Goal: Task Accomplishment & Management: Complete application form

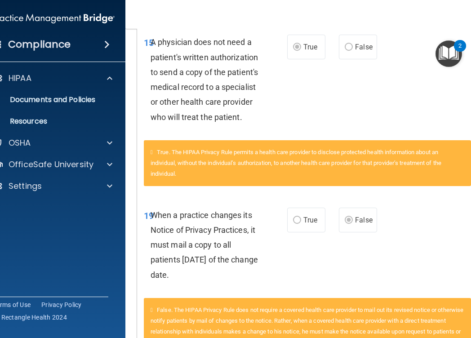
scroll to position [1220, 0]
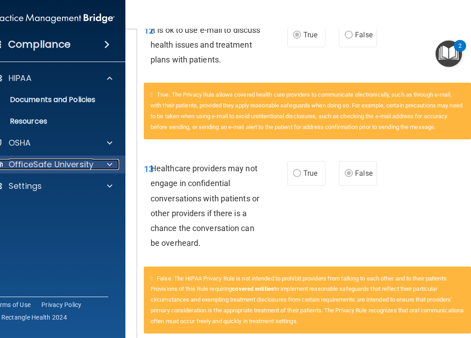
click at [106, 163] on div at bounding box center [108, 164] width 22 height 11
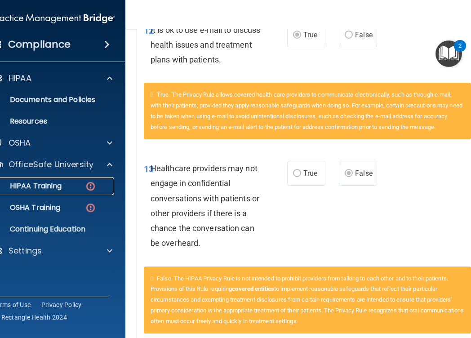
click at [48, 183] on p "HIPAA Training" at bounding box center [24, 185] width 74 height 9
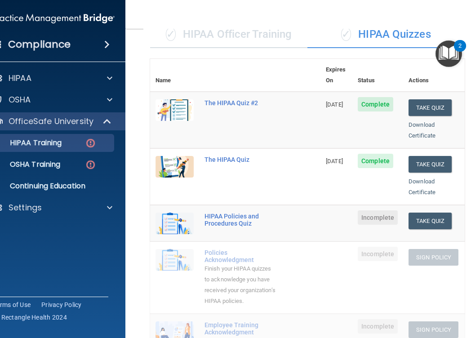
scroll to position [77, 0]
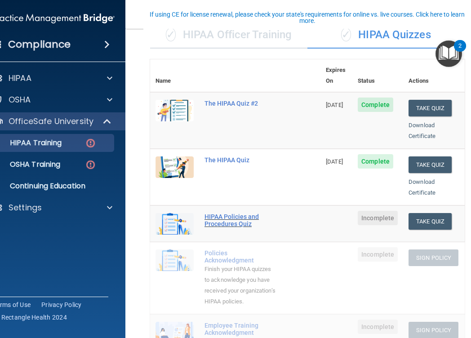
click at [217, 213] on div "HIPAA Policies and Procedures Quiz" at bounding box center [239, 220] width 71 height 14
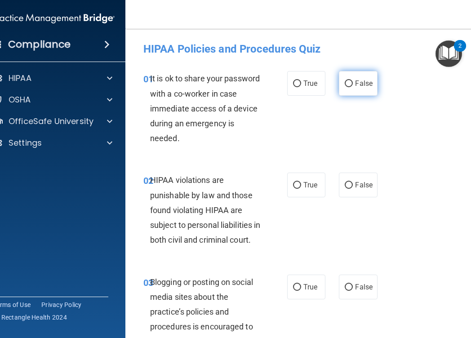
click at [347, 76] on label "False" at bounding box center [358, 83] width 38 height 25
click at [347, 80] on input "False" at bounding box center [348, 83] width 8 height 7
radio input "true"
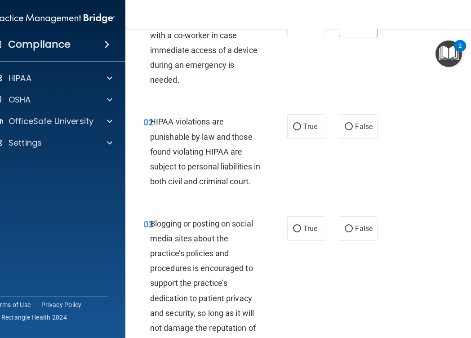
scroll to position [59, 0]
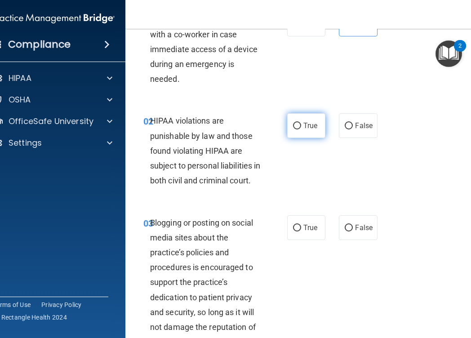
click at [300, 125] on input "True" at bounding box center [297, 126] width 8 height 7
radio input "true"
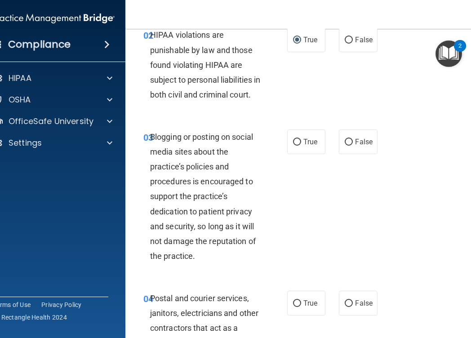
scroll to position [147, 0]
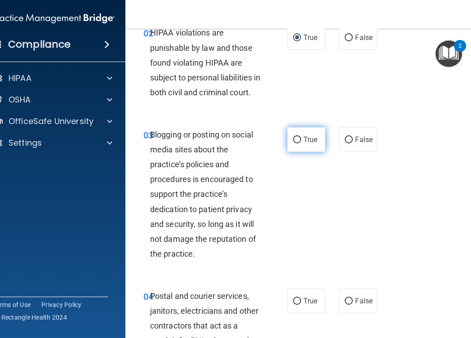
click at [304, 144] on span "True" at bounding box center [310, 139] width 14 height 9
click at [301, 143] on input "True" at bounding box center [297, 140] width 8 height 7
radio input "true"
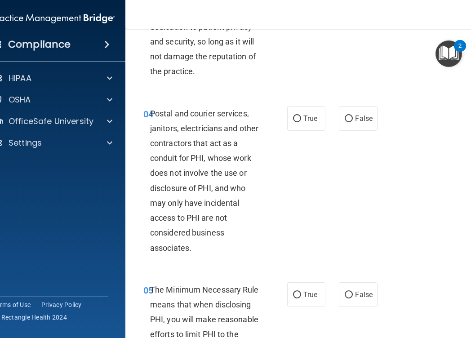
scroll to position [330, 0]
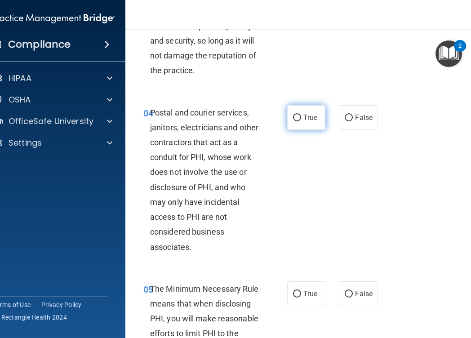
click at [300, 130] on label "True" at bounding box center [306, 117] width 38 height 25
click at [300, 121] on input "True" at bounding box center [297, 118] width 8 height 7
radio input "true"
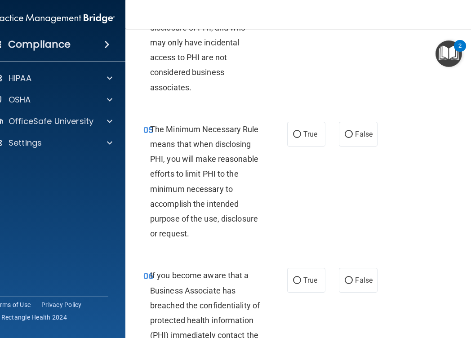
scroll to position [512, 0]
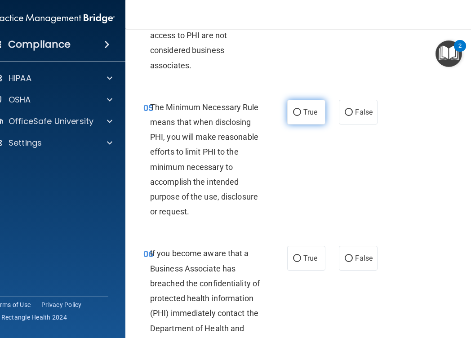
click at [298, 124] on label "True" at bounding box center [306, 112] width 38 height 25
click at [298, 116] on input "True" at bounding box center [297, 112] width 8 height 7
radio input "true"
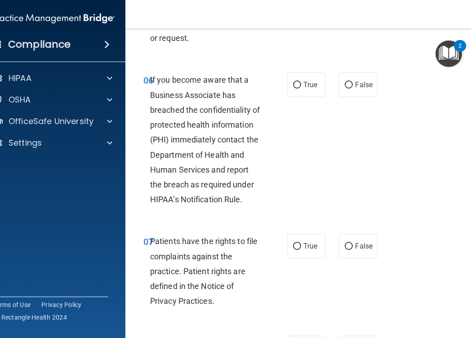
scroll to position [686, 0]
click at [229, 126] on span "If you become aware that a Business Associate has breached the confidentiality …" at bounding box center [205, 139] width 110 height 129
click at [229, 151] on span "If you become aware that a Business Associate has breached the confidentiality …" at bounding box center [205, 139] width 110 height 129
click at [301, 97] on label "True" at bounding box center [306, 84] width 38 height 25
click at [301, 88] on input "True" at bounding box center [297, 84] width 8 height 7
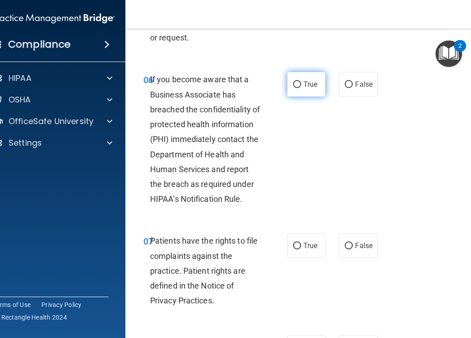
radio input "true"
click at [248, 186] on span "If you become aware that a Business Associate has breached the confidentiality …" at bounding box center [205, 139] width 110 height 129
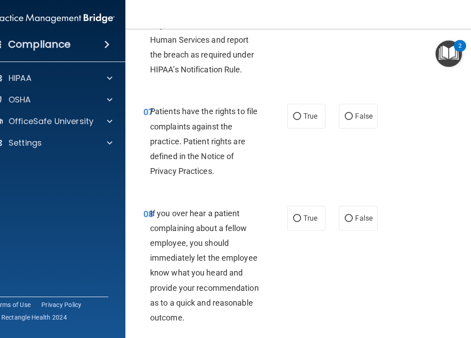
scroll to position [815, 0]
click at [291, 128] on label "True" at bounding box center [306, 115] width 38 height 25
click at [293, 119] on input "True" at bounding box center [297, 116] width 8 height 7
radio input "true"
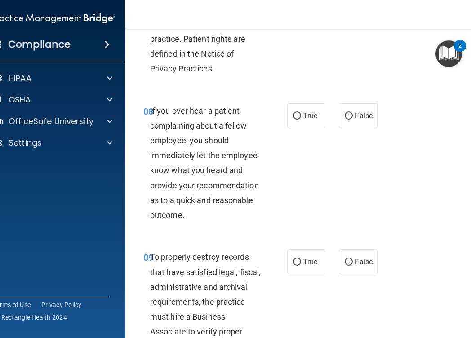
scroll to position [922, 0]
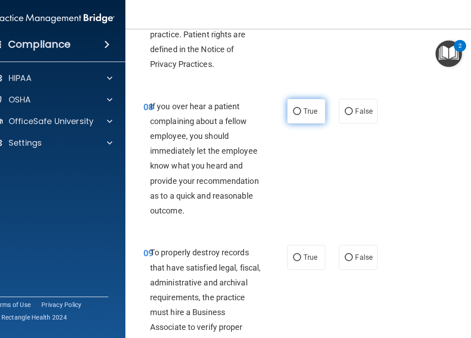
click at [291, 123] on label "True" at bounding box center [306, 111] width 38 height 25
click at [293, 115] on input "True" at bounding box center [297, 111] width 8 height 7
radio input "true"
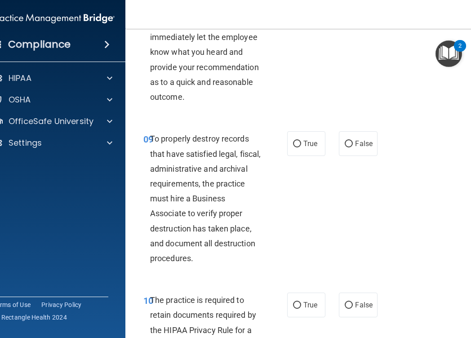
scroll to position [1036, 0]
click at [345, 155] on label "False" at bounding box center [358, 143] width 38 height 25
click at [345, 147] on input "False" at bounding box center [348, 143] width 8 height 7
radio input "true"
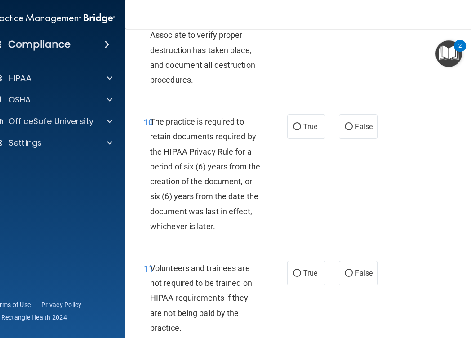
scroll to position [1215, 0]
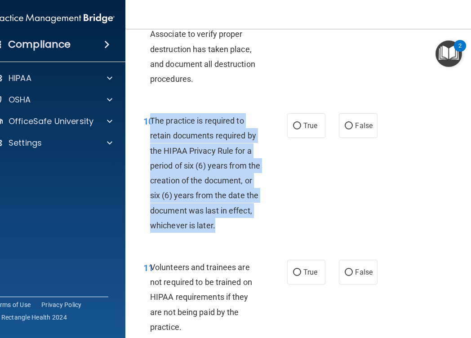
drag, startPoint x: 247, startPoint y: 239, endPoint x: 152, endPoint y: 140, distance: 137.5
click at [152, 140] on div "The practice is required to retain documents required by the HIPAA Privacy Rule…" at bounding box center [209, 172] width 118 height 119
copy span "The practice is required to retain documents required by the HIPAA Privacy Rule…"
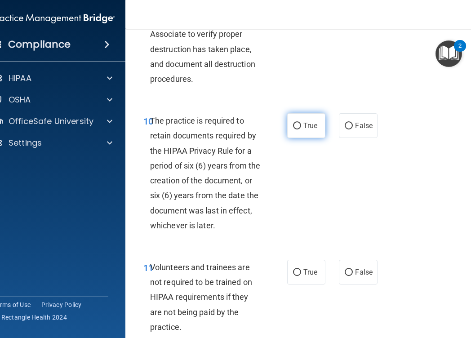
click at [304, 130] on span "True" at bounding box center [310, 125] width 14 height 9
click at [301, 129] on input "True" at bounding box center [297, 126] width 8 height 7
radio input "true"
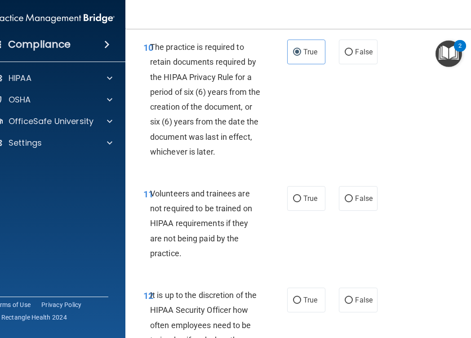
scroll to position [1289, 0]
click at [356, 202] on span "False" at bounding box center [364, 198] width 18 height 9
click at [352, 202] on input "False" at bounding box center [348, 198] width 8 height 7
radio input "true"
click at [221, 255] on span "Volunteers and trainees are not required to be trained on HIPAA requirements if…" at bounding box center [201, 222] width 102 height 69
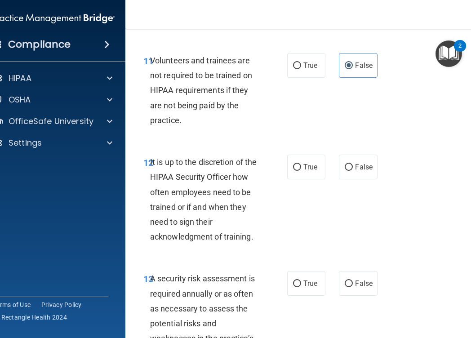
scroll to position [1423, 0]
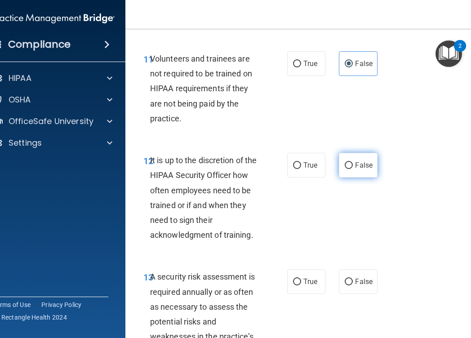
click at [357, 173] on label "False" at bounding box center [358, 165] width 38 height 25
click at [352, 169] on input "False" at bounding box center [348, 165] width 8 height 7
radio input "true"
click at [305, 177] on label "True" at bounding box center [306, 165] width 38 height 25
click at [301, 169] on input "True" at bounding box center [297, 165] width 8 height 7
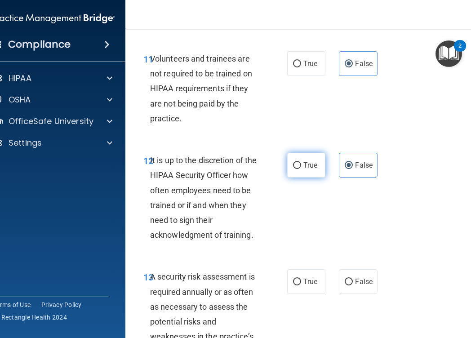
radio input "true"
click at [350, 177] on label "False" at bounding box center [358, 165] width 38 height 25
click at [350, 169] on input "False" at bounding box center [348, 165] width 8 height 7
radio input "true"
radio input "false"
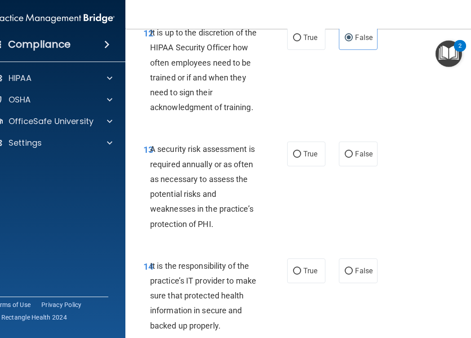
scroll to position [1551, 0]
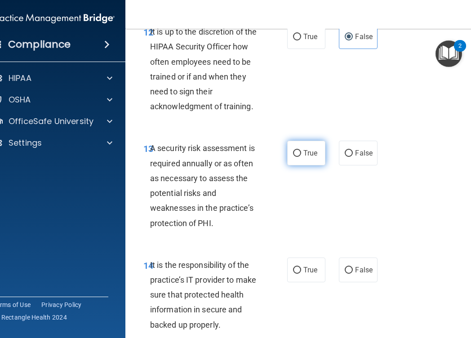
click at [310, 157] on span "True" at bounding box center [310, 153] width 14 height 9
click at [301, 157] on input "True" at bounding box center [297, 153] width 8 height 7
radio input "true"
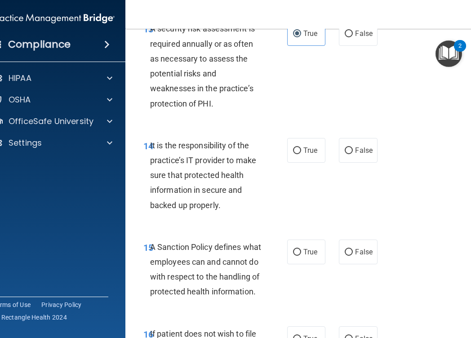
scroll to position [1670, 0]
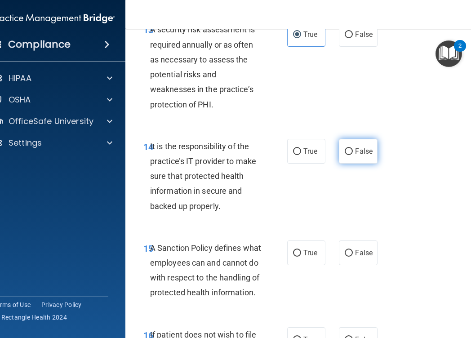
click at [358, 155] on span "False" at bounding box center [364, 151] width 18 height 9
click at [352, 155] on input "False" at bounding box center [348, 151] width 8 height 7
radio input "true"
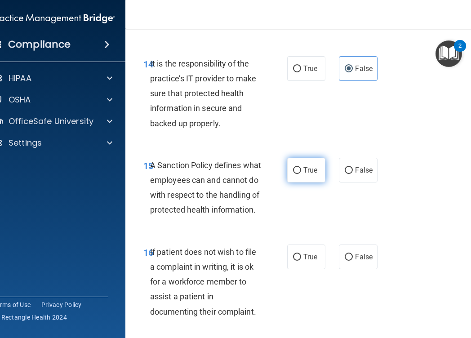
click at [301, 182] on label "True" at bounding box center [306, 170] width 38 height 25
click at [301, 174] on input "True" at bounding box center [297, 170] width 8 height 7
radio input "true"
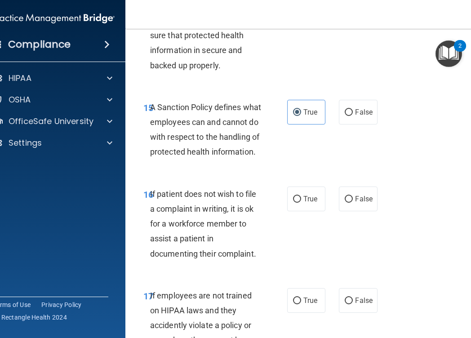
scroll to position [1811, 0]
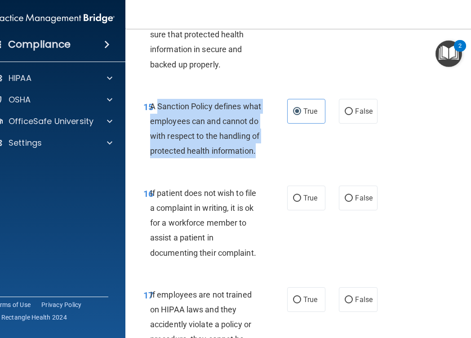
drag, startPoint x: 201, startPoint y: 179, endPoint x: 159, endPoint y: 123, distance: 69.9
click at [159, 123] on div "A Sanction Policy defines what employees can and cannot do with respect to the …" at bounding box center [209, 129] width 118 height 60
copy span "Sanction Policy defines what employees can and cannot do with respect to the ha…"
click at [222, 156] on span "A Sanction Policy defines what employees can and cannot do with respect to the …" at bounding box center [205, 128] width 111 height 54
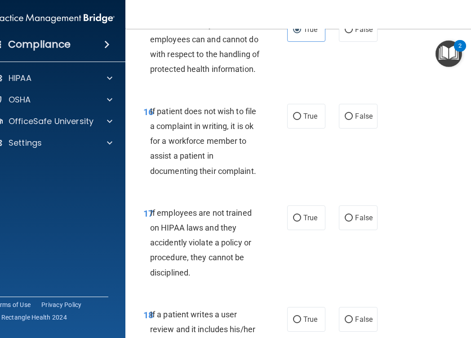
scroll to position [1896, 0]
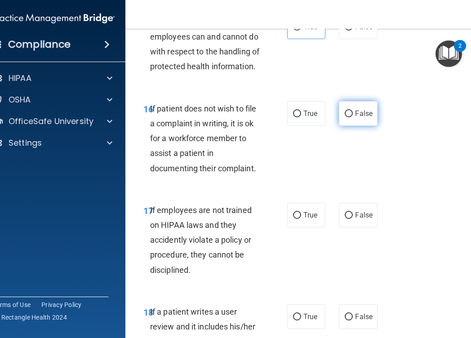
click at [354, 126] on label "False" at bounding box center [358, 113] width 38 height 25
click at [352, 117] on input "False" at bounding box center [348, 113] width 8 height 7
radio input "true"
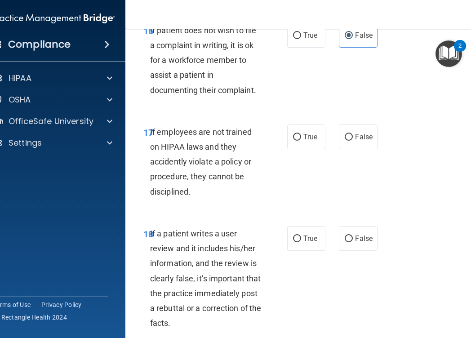
scroll to position [1975, 0]
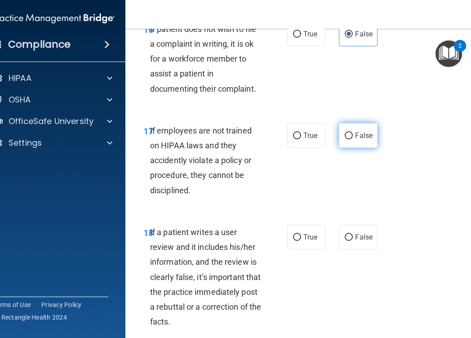
click at [354, 148] on label "False" at bounding box center [358, 135] width 38 height 25
click at [352, 139] on input "False" at bounding box center [348, 135] width 8 height 7
radio input "true"
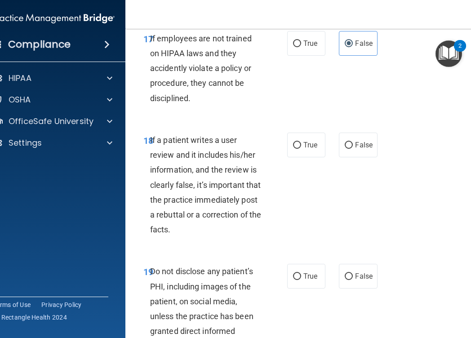
scroll to position [2071, 0]
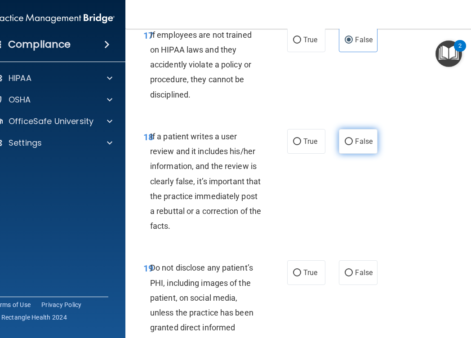
click at [360, 145] on span "False" at bounding box center [364, 141] width 18 height 9
click at [352, 145] on input "False" at bounding box center [348, 141] width 8 height 7
radio input "true"
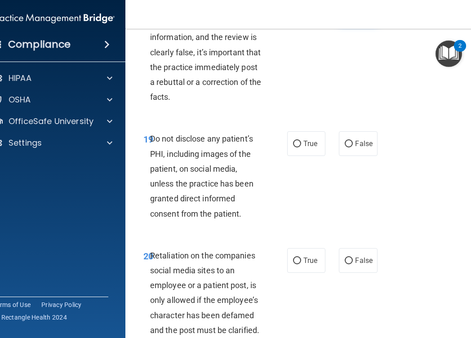
scroll to position [2201, 0]
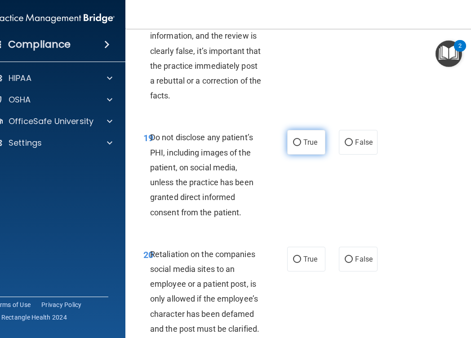
click at [300, 146] on input "True" at bounding box center [297, 142] width 8 height 7
radio input "true"
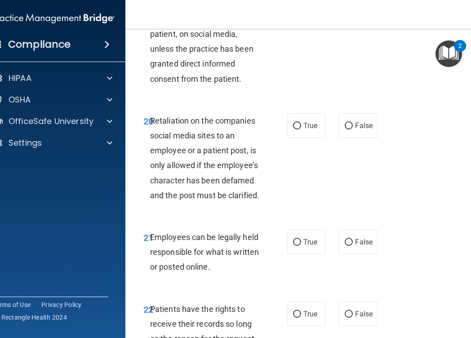
scroll to position [2337, 0]
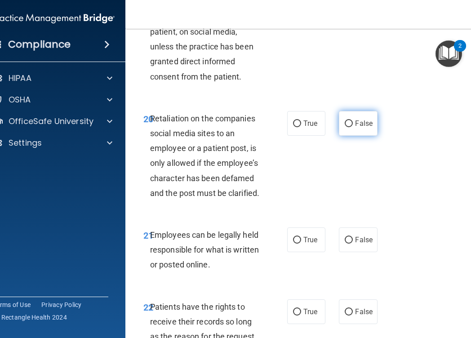
click at [368, 136] on label "False" at bounding box center [358, 123] width 38 height 25
click at [352, 127] on input "False" at bounding box center [348, 123] width 8 height 7
radio input "true"
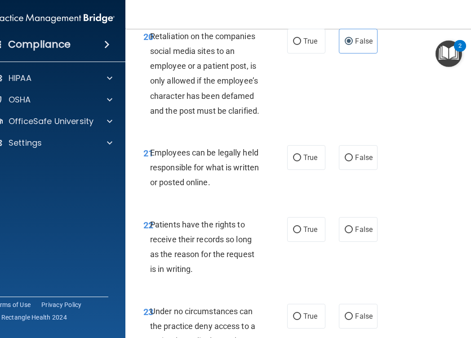
scroll to position [2417, 0]
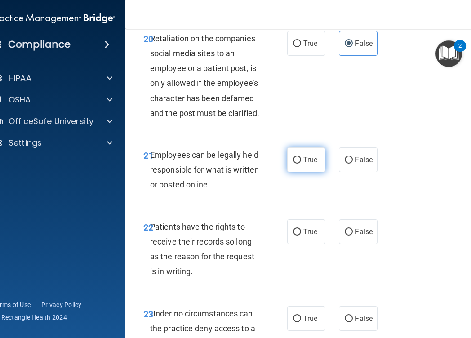
click at [299, 172] on label "True" at bounding box center [306, 159] width 38 height 25
click at [299, 163] on input "True" at bounding box center [297, 160] width 8 height 7
radio input "true"
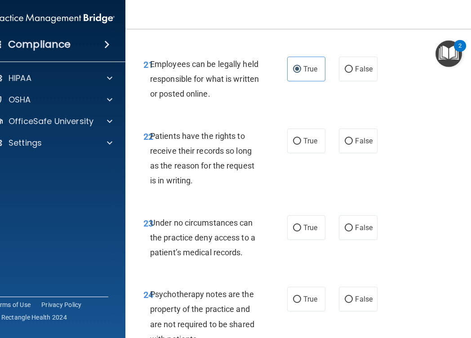
scroll to position [2509, 0]
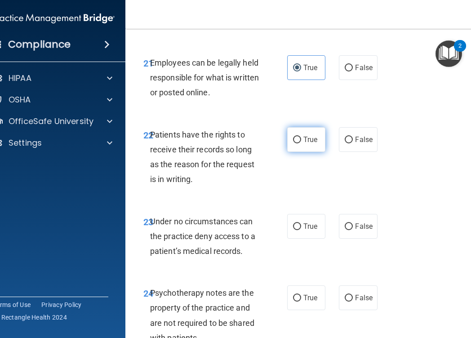
click at [302, 152] on label "True" at bounding box center [306, 139] width 38 height 25
click at [301, 143] on input "True" at bounding box center [297, 140] width 8 height 7
radio input "true"
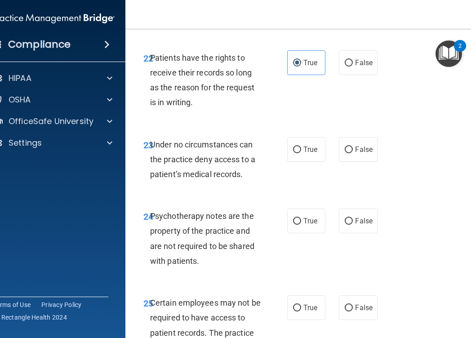
scroll to position [2587, 0]
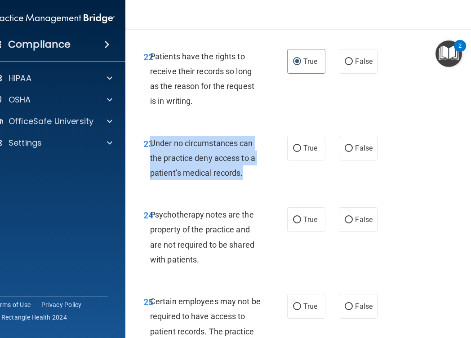
drag, startPoint x: 249, startPoint y: 207, endPoint x: 151, endPoint y: 174, distance: 102.9
click at [151, 174] on div "Under no circumstances can the practice deny access to a patient’s medical reco…" at bounding box center [209, 158] width 118 height 45
copy span "Under no circumstances can the practice deny access to a patient’s medical reco…"
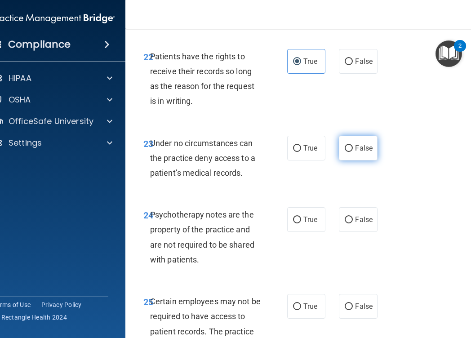
click at [355, 152] on span "False" at bounding box center [364, 148] width 18 height 9
click at [352, 152] on input "False" at bounding box center [348, 148] width 8 height 7
radio input "true"
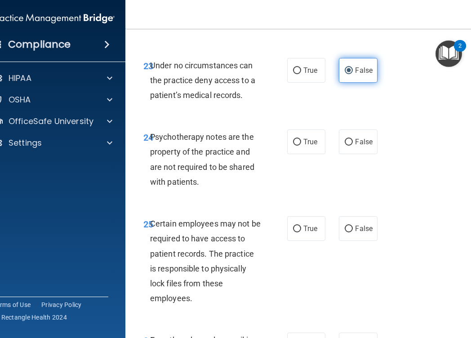
scroll to position [2665, 0]
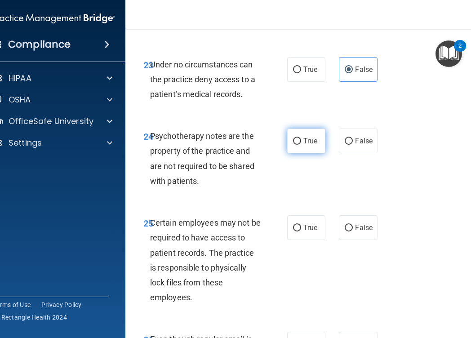
click at [300, 153] on label "True" at bounding box center [306, 140] width 38 height 25
click at [300, 145] on input "True" at bounding box center [297, 141] width 8 height 7
radio input "true"
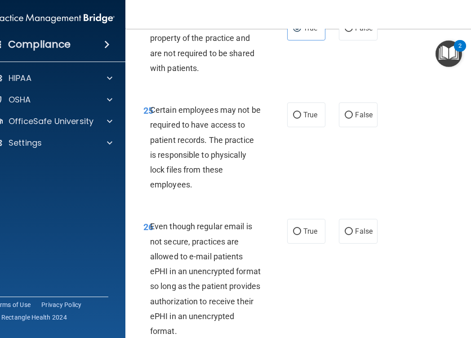
scroll to position [2788, 0]
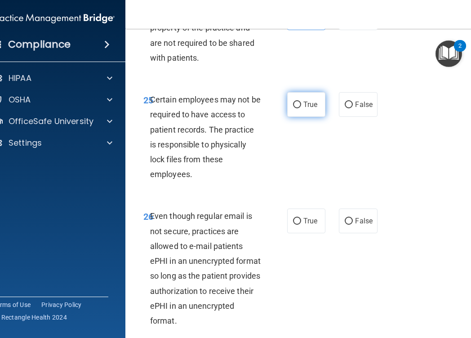
click at [294, 108] on input "True" at bounding box center [297, 104] width 8 height 7
radio input "true"
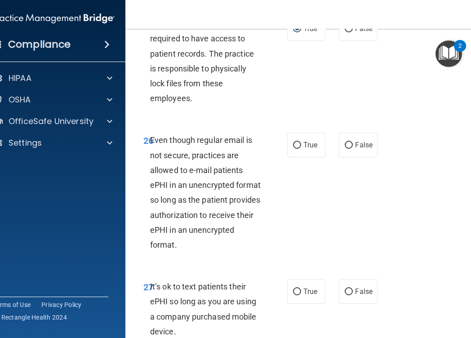
scroll to position [2872, 0]
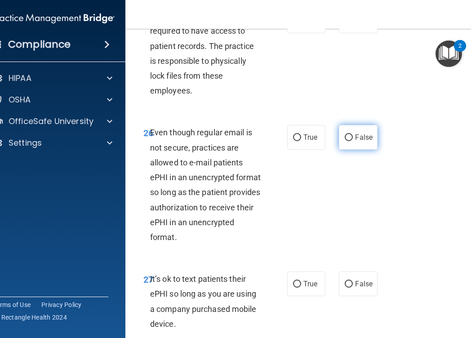
click at [351, 141] on input "False" at bounding box center [348, 137] width 8 height 7
radio input "true"
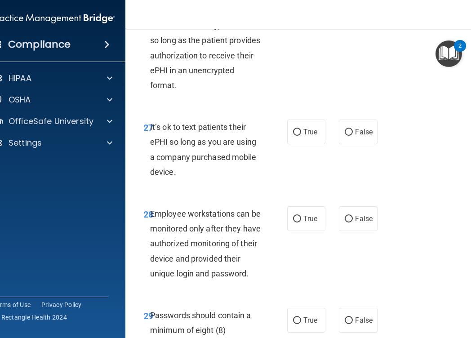
scroll to position [3025, 0]
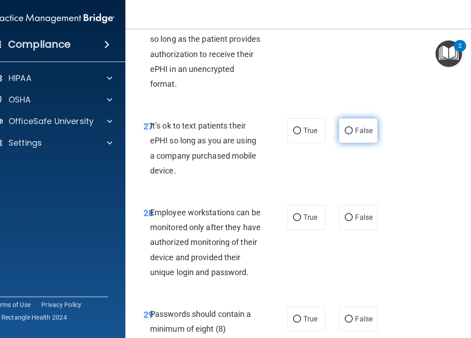
click at [352, 134] on input "False" at bounding box center [348, 131] width 8 height 7
radio input "true"
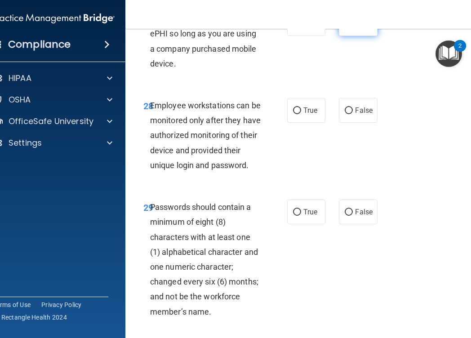
scroll to position [3136, 0]
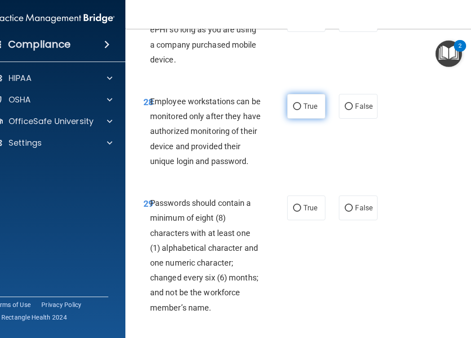
click at [305, 110] on span "True" at bounding box center [310, 106] width 14 height 9
click at [301, 110] on input "True" at bounding box center [297, 106] width 8 height 7
radio input "true"
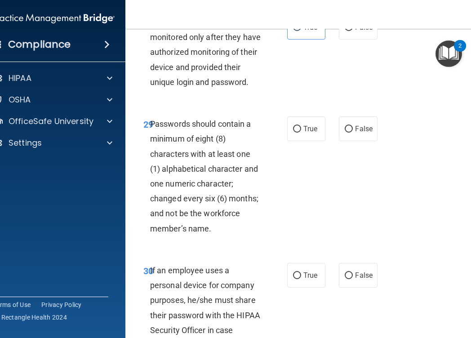
scroll to position [3218, 0]
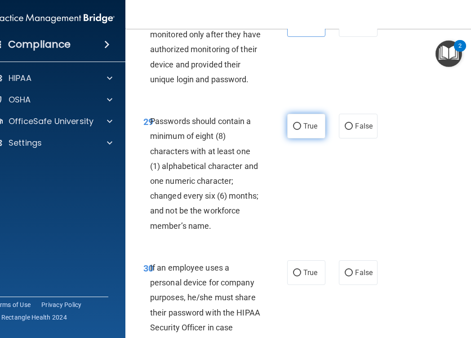
click at [293, 138] on label "True" at bounding box center [306, 126] width 38 height 25
click at [293, 130] on input "True" at bounding box center [297, 126] width 8 height 7
radio input "true"
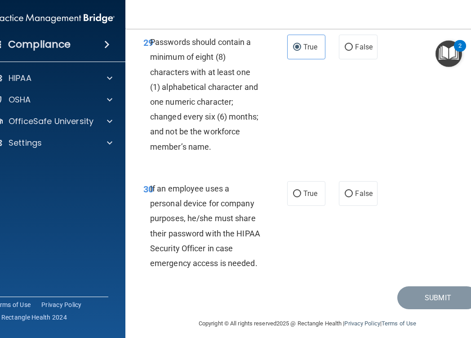
scroll to position [3334, 0]
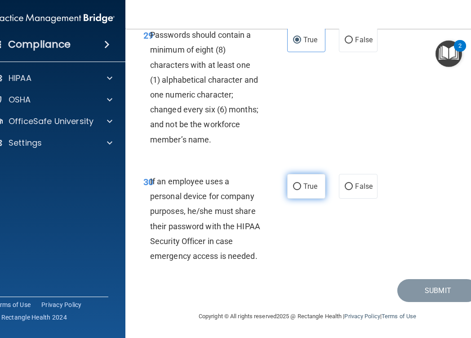
click at [293, 193] on label "True" at bounding box center [306, 186] width 38 height 25
click at [293, 190] on input "True" at bounding box center [297, 186] width 8 height 7
radio input "true"
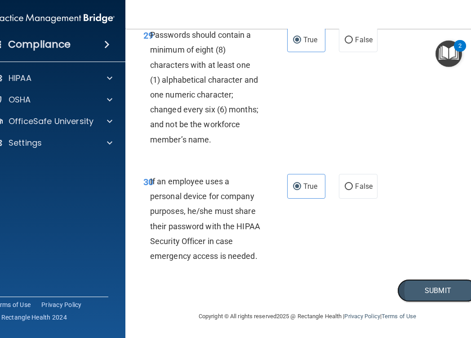
click at [404, 289] on button "Submit" at bounding box center [437, 290] width 81 height 23
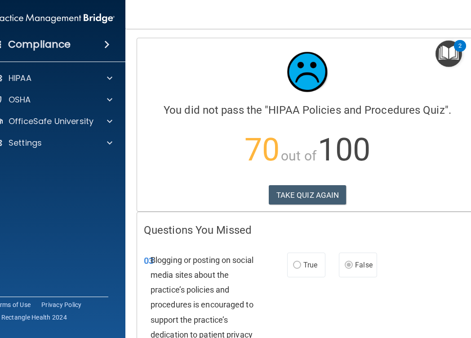
drag, startPoint x: 33, startPoint y: 80, endPoint x: 111, endPoint y: 0, distance: 112.1
click at [0, 0] on div "Compliance HIPAA Documents and Policies Report an Incident Business Associates …" at bounding box center [54, 169] width 144 height 338
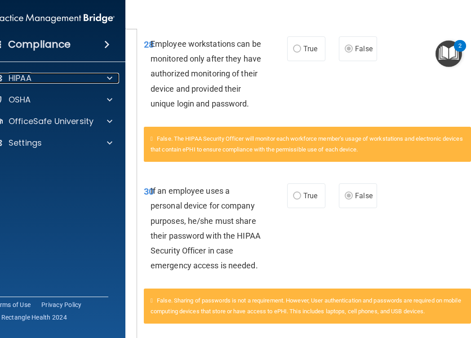
scroll to position [1385, 0]
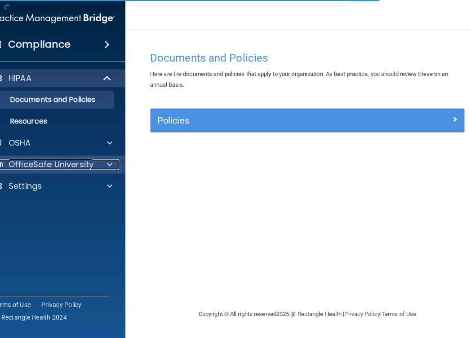
click at [45, 168] on p "OfficeSafe University" at bounding box center [51, 164] width 85 height 11
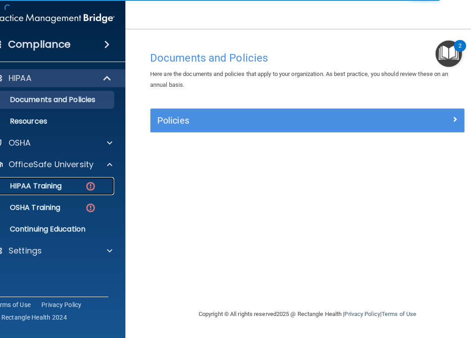
click at [53, 188] on p "HIPAA Training" at bounding box center [24, 185] width 74 height 9
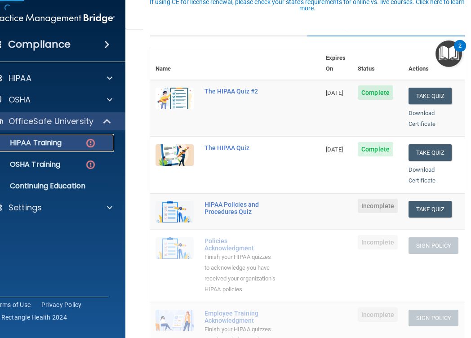
scroll to position [89, 0]
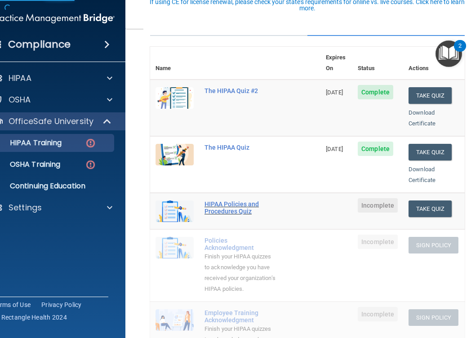
click at [232, 200] on div "HIPAA Policies and Procedures Quiz" at bounding box center [239, 207] width 71 height 14
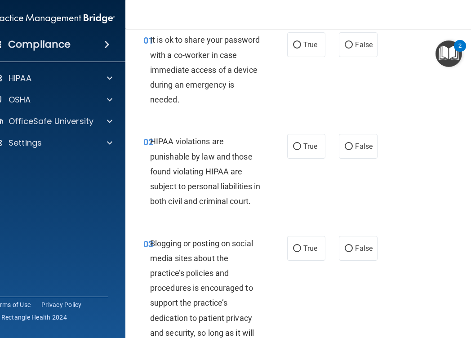
scroll to position [57, 0]
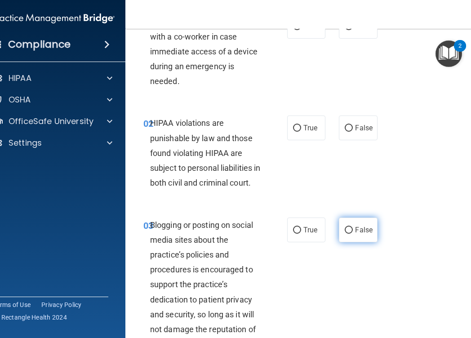
click at [359, 234] on span "False" at bounding box center [364, 229] width 18 height 9
click at [352, 233] on input "False" at bounding box center [348, 230] width 8 height 7
radio input "true"
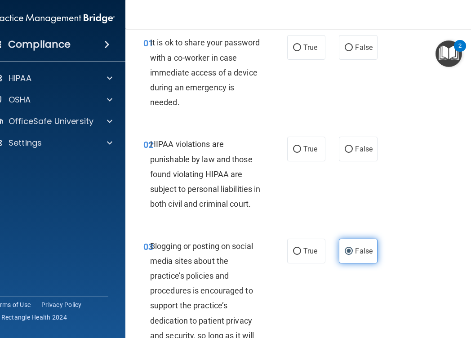
scroll to position [33, 0]
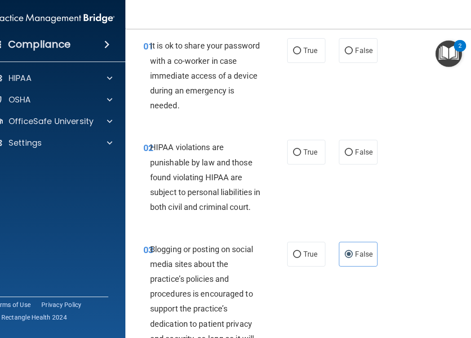
click at [286, 156] on div "02 HIPAA violations are punishable by law and those found violating HIPAA are s…" at bounding box center [215, 179] width 171 height 79
click at [295, 158] on label "True" at bounding box center [306, 152] width 38 height 25
click at [295, 156] on input "True" at bounding box center [297, 152] width 8 height 7
radio input "true"
click at [363, 49] on span "False" at bounding box center [364, 50] width 18 height 9
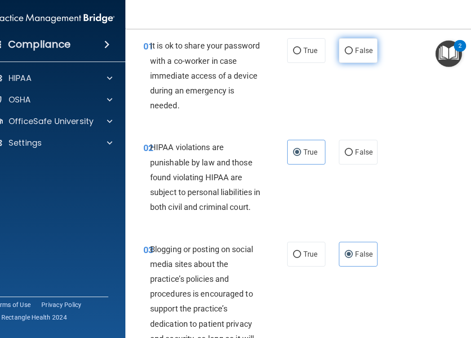
click at [352, 49] on input "False" at bounding box center [348, 51] width 8 height 7
radio input "true"
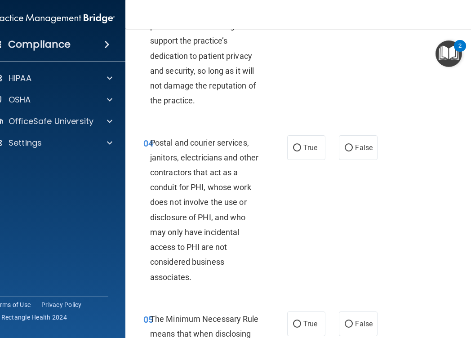
scroll to position [305, 0]
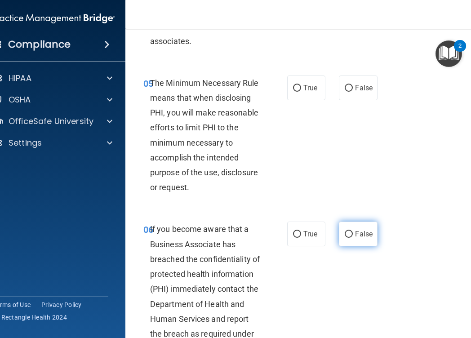
click at [346, 238] on input "False" at bounding box center [348, 234] width 8 height 7
radio input "true"
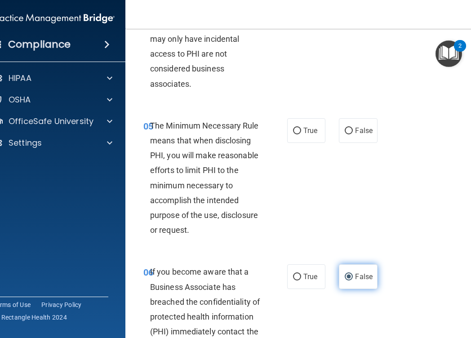
scroll to position [493, 0]
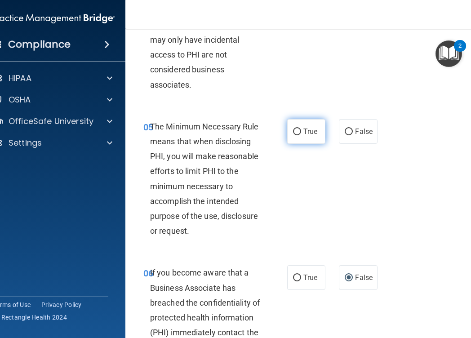
click at [299, 144] on label "True" at bounding box center [306, 131] width 38 height 25
click at [299, 135] on input "True" at bounding box center [297, 131] width 8 height 7
radio input "true"
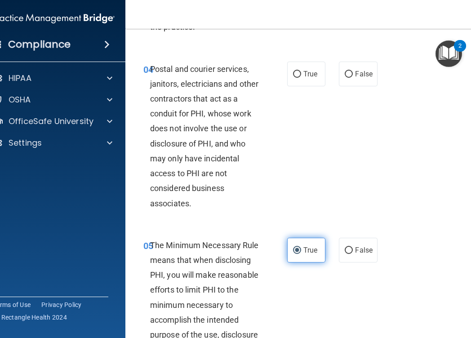
scroll to position [365, 0]
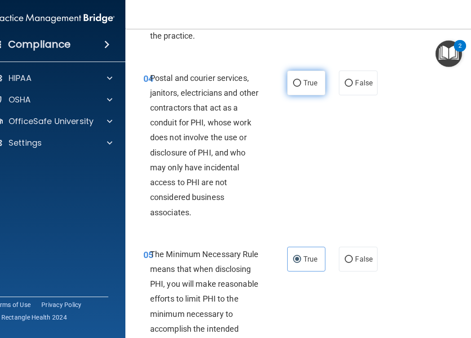
click at [288, 95] on label "True" at bounding box center [306, 82] width 38 height 25
click at [293, 87] on input "True" at bounding box center [297, 83] width 8 height 7
radio input "true"
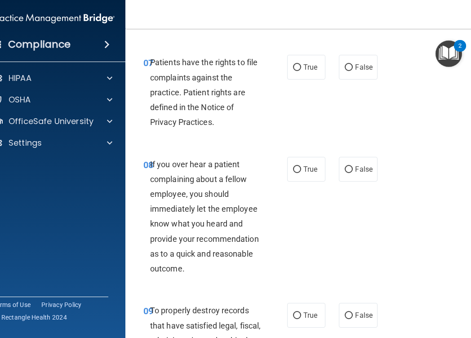
scroll to position [881, 0]
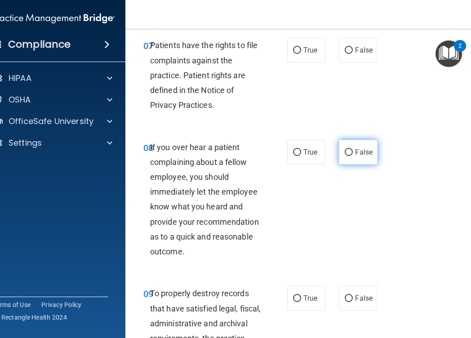
click at [360, 164] on label "False" at bounding box center [358, 152] width 38 height 25
click at [352, 156] on input "False" at bounding box center [348, 152] width 8 height 7
radio input "true"
click at [306, 54] on span "True" at bounding box center [310, 50] width 14 height 9
click at [301, 54] on input "True" at bounding box center [297, 50] width 8 height 7
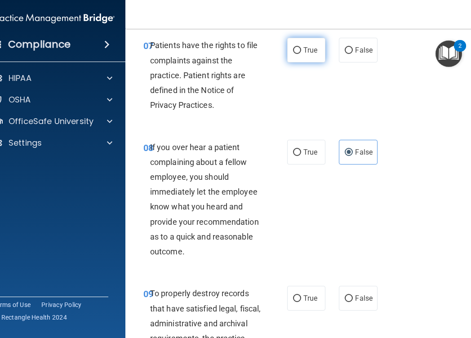
radio input "true"
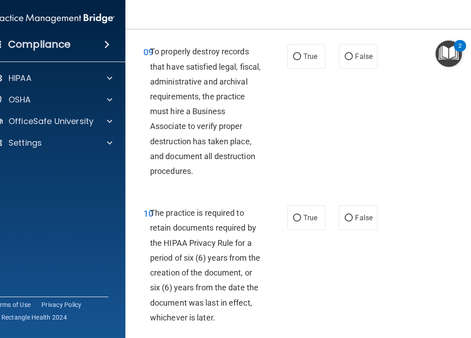
scroll to position [1131, 0]
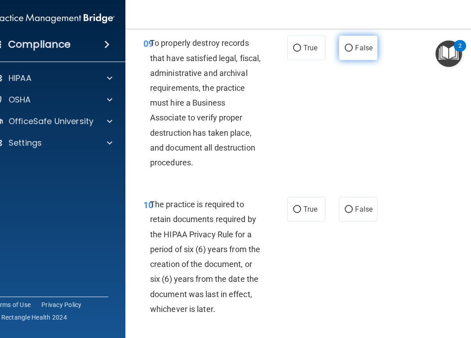
click at [351, 52] on input "False" at bounding box center [348, 48] width 8 height 7
radio input "true"
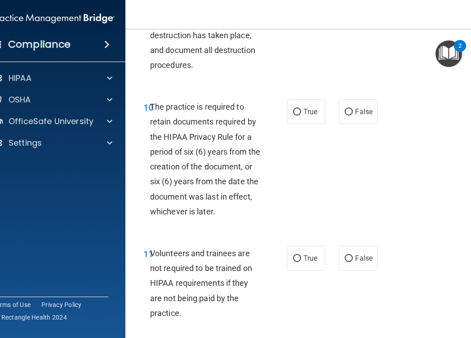
scroll to position [1231, 0]
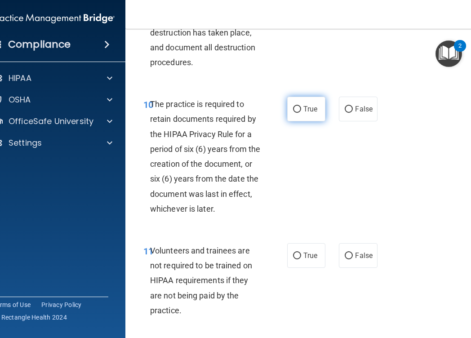
click at [296, 121] on label "True" at bounding box center [306, 109] width 38 height 25
click at [296, 113] on input "True" at bounding box center [297, 109] width 8 height 7
radio input "true"
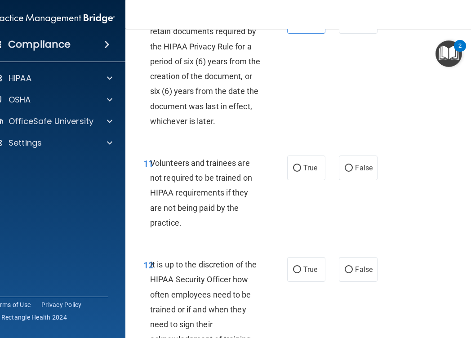
scroll to position [1321, 0]
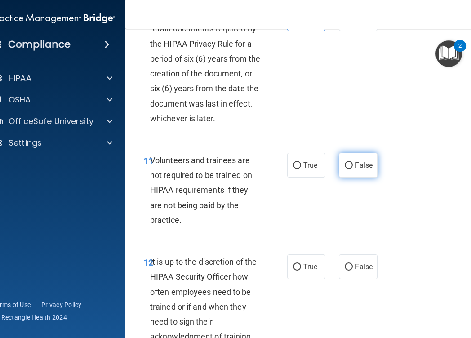
click at [346, 177] on label "False" at bounding box center [358, 165] width 38 height 25
click at [346, 169] on input "False" at bounding box center [348, 165] width 8 height 7
radio input "true"
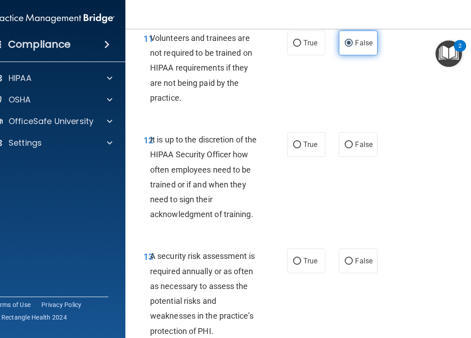
scroll to position [1449, 0]
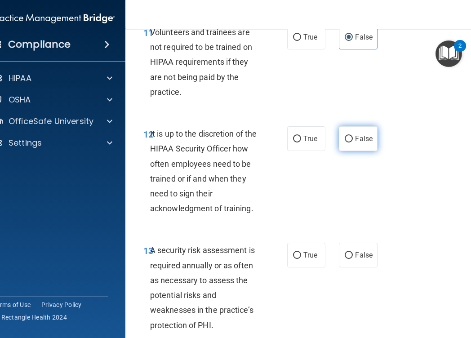
click at [354, 151] on label "False" at bounding box center [358, 138] width 38 height 25
click at [352, 142] on input "False" at bounding box center [348, 139] width 8 height 7
radio input "true"
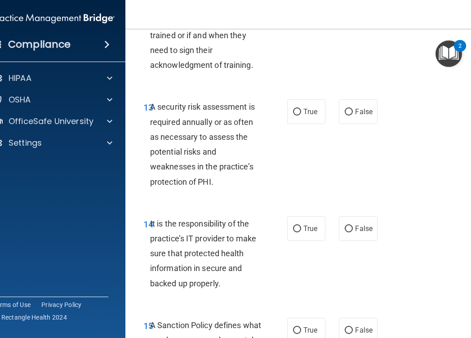
scroll to position [1595, 0]
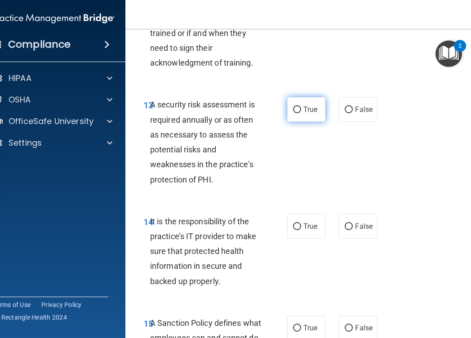
click at [304, 122] on label "True" at bounding box center [306, 109] width 38 height 25
click at [301, 113] on input "True" at bounding box center [297, 109] width 8 height 7
radio input "true"
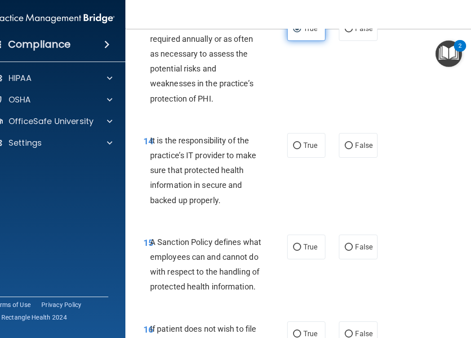
scroll to position [1681, 0]
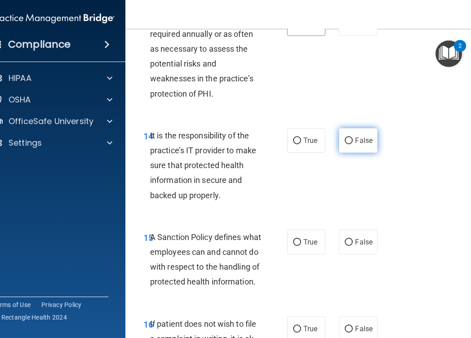
click at [345, 144] on input "False" at bounding box center [348, 140] width 8 height 7
radio input "true"
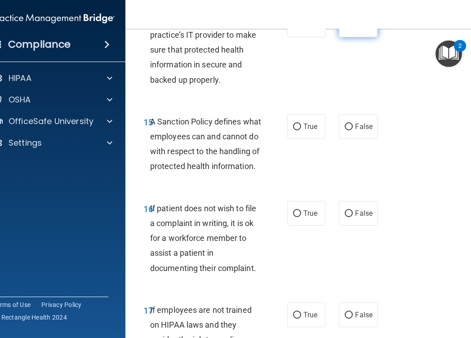
scroll to position [1799, 0]
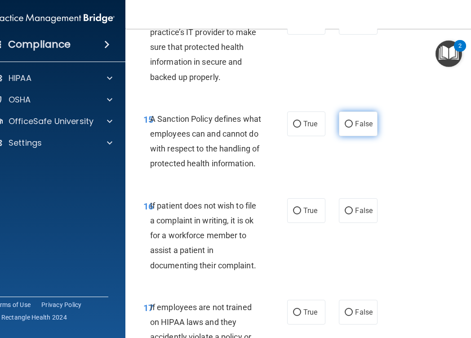
click at [353, 136] on label "False" at bounding box center [358, 123] width 38 height 25
click at [352, 128] on input "False" at bounding box center [348, 124] width 8 height 7
radio input "true"
click at [309, 215] on span "True" at bounding box center [310, 210] width 14 height 9
click at [301, 214] on input "True" at bounding box center [297, 210] width 8 height 7
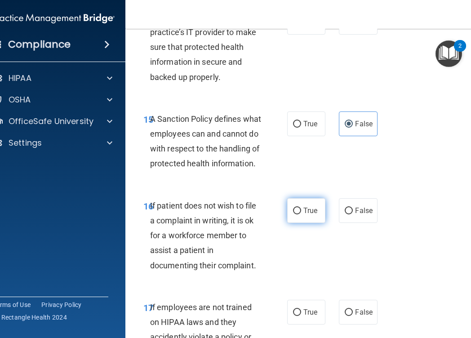
radio input "true"
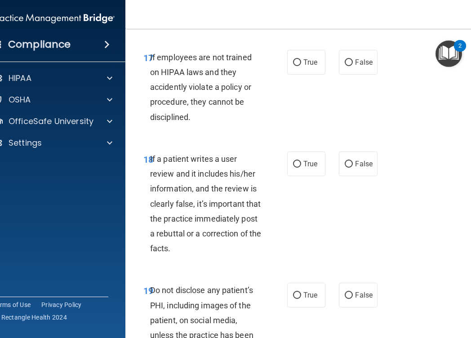
scroll to position [2077, 0]
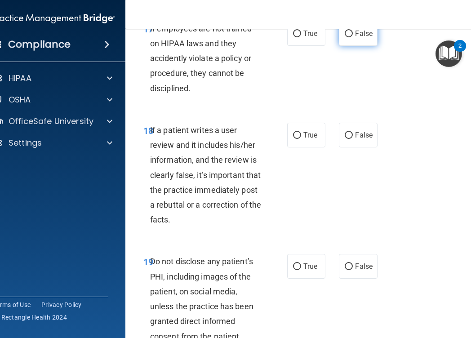
click at [350, 46] on label "False" at bounding box center [358, 33] width 38 height 25
click at [350, 37] on input "False" at bounding box center [348, 34] width 8 height 7
radio input "true"
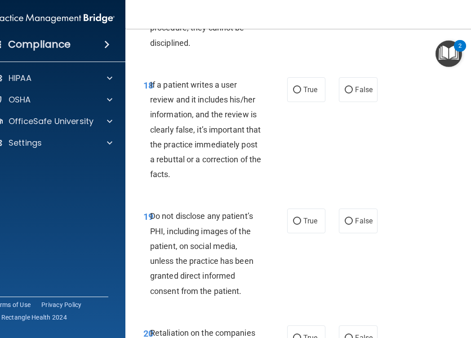
scroll to position [2128, 0]
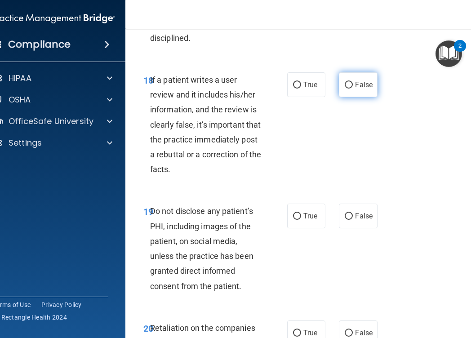
click at [360, 89] on span "False" at bounding box center [364, 84] width 18 height 9
click at [352, 88] on input "False" at bounding box center [348, 85] width 8 height 7
radio input "true"
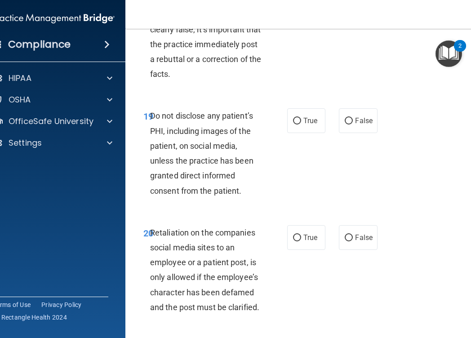
scroll to position [2224, 0]
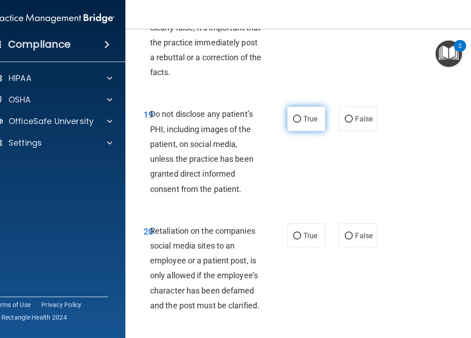
click at [299, 123] on input "True" at bounding box center [297, 119] width 8 height 7
radio input "true"
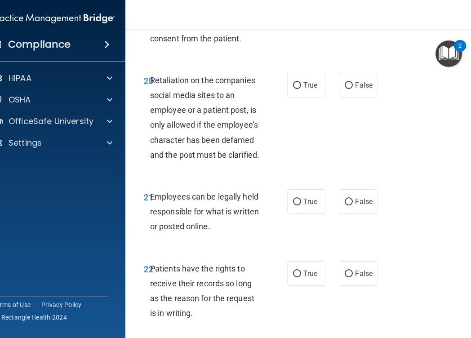
scroll to position [2377, 0]
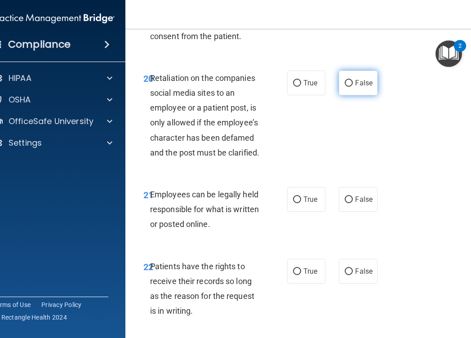
click at [340, 95] on label "False" at bounding box center [358, 82] width 38 height 25
click at [344, 87] on input "False" at bounding box center [348, 83] width 8 height 7
radio input "true"
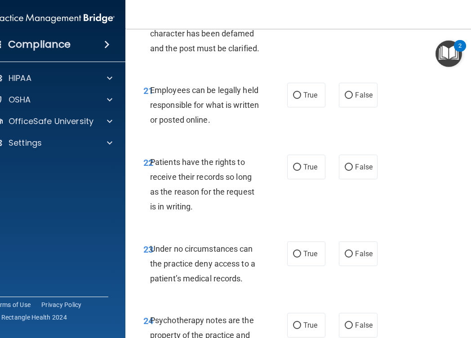
scroll to position [2485, 0]
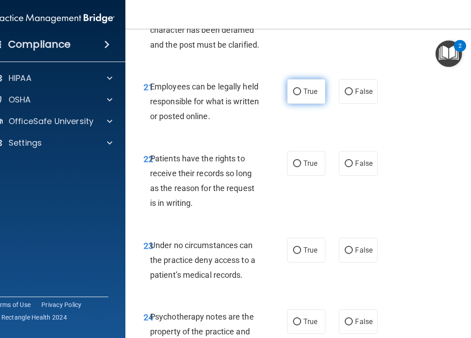
click at [311, 96] on span "True" at bounding box center [310, 91] width 14 height 9
click at [301, 95] on input "True" at bounding box center [297, 91] width 8 height 7
radio input "true"
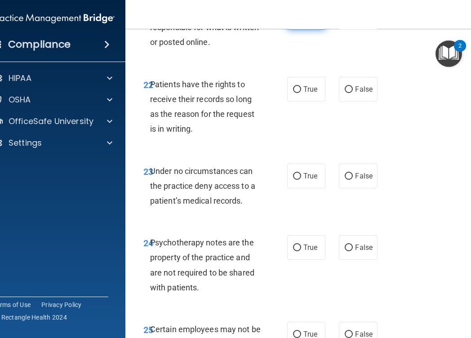
scroll to position [2561, 0]
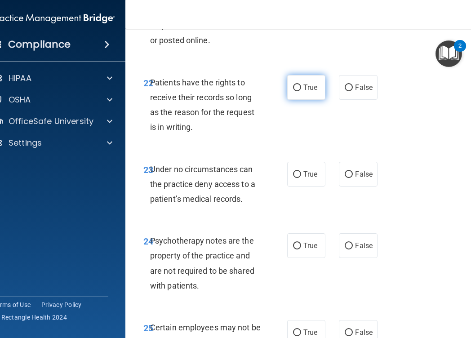
click at [304, 92] on span "True" at bounding box center [310, 87] width 14 height 9
click at [301, 91] on input "True" at bounding box center [297, 87] width 8 height 7
radio input "true"
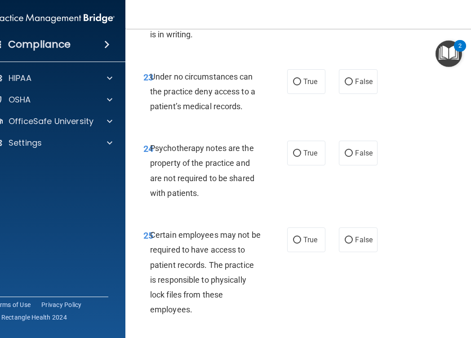
scroll to position [2654, 0]
click at [361, 93] on label "False" at bounding box center [358, 81] width 38 height 25
click at [352, 85] on input "False" at bounding box center [348, 81] width 8 height 7
radio input "true"
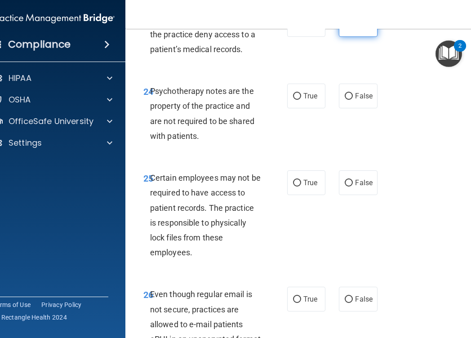
scroll to position [2712, 0]
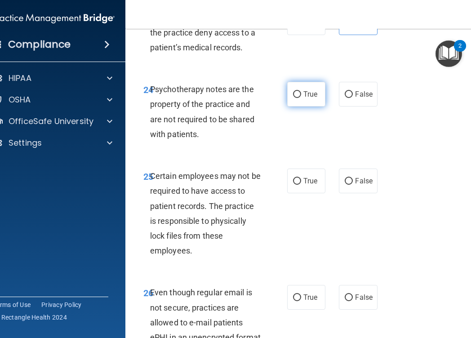
click at [305, 106] on label "True" at bounding box center [306, 94] width 38 height 25
click at [301, 98] on input "True" at bounding box center [297, 94] width 8 height 7
radio input "true"
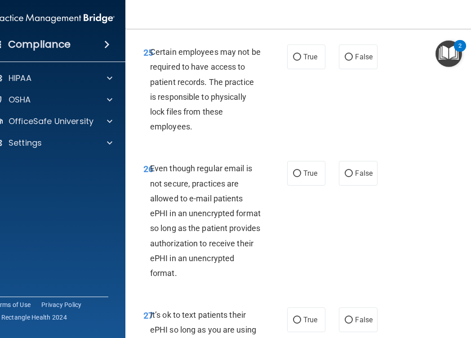
scroll to position [2838, 0]
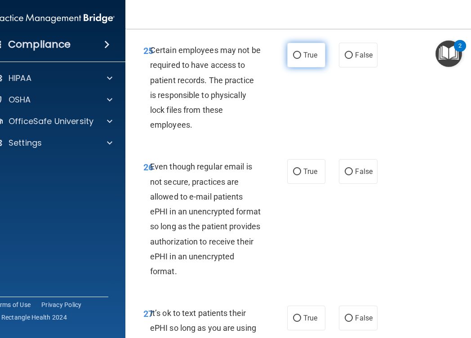
click at [305, 67] on label "True" at bounding box center [306, 55] width 38 height 25
click at [301, 59] on input "True" at bounding box center [297, 55] width 8 height 7
radio input "true"
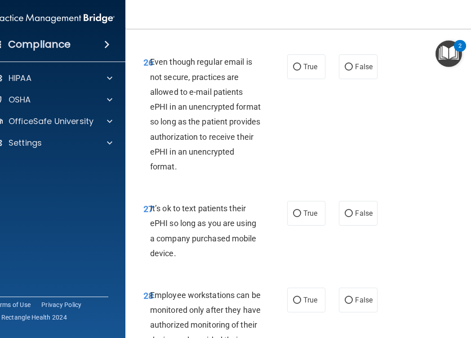
scroll to position [2951, 0]
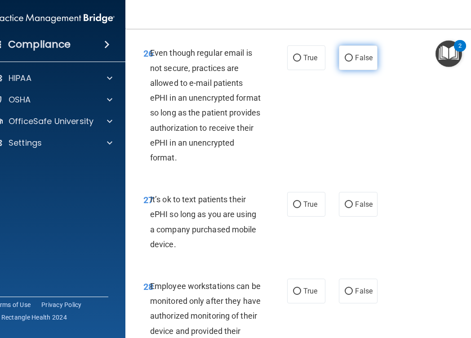
click at [357, 62] on span "False" at bounding box center [364, 57] width 18 height 9
click at [352, 62] on input "False" at bounding box center [348, 58] width 8 height 7
radio input "true"
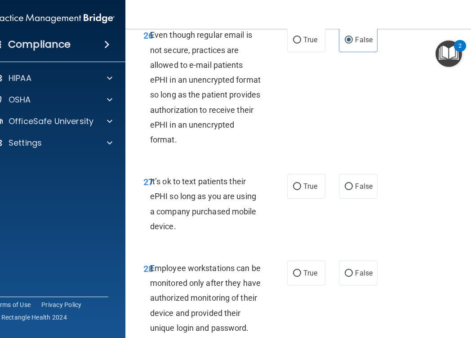
scroll to position [2969, 0]
click at [304, 53] on label "True" at bounding box center [306, 40] width 38 height 25
click at [301, 44] on input "True" at bounding box center [297, 40] width 8 height 7
radio input "true"
radio input "false"
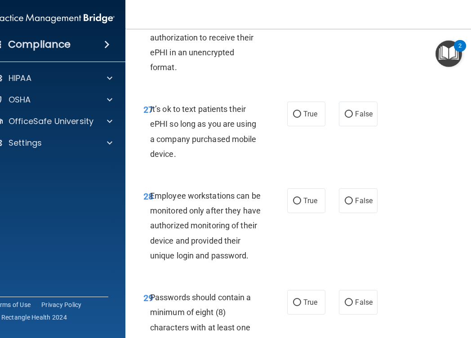
scroll to position [3043, 0]
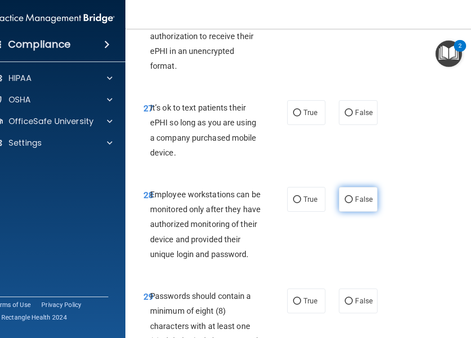
click at [356, 211] on label "False" at bounding box center [358, 199] width 38 height 25
click at [352, 203] on input "False" at bounding box center [348, 199] width 8 height 7
radio input "true"
click at [350, 116] on input "False" at bounding box center [348, 113] width 8 height 7
radio input "true"
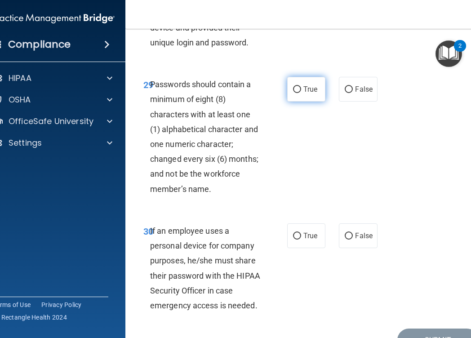
click at [298, 93] on input "True" at bounding box center [297, 89] width 8 height 7
radio input "true"
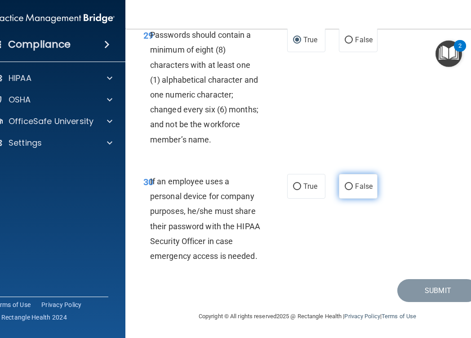
click at [358, 181] on label "False" at bounding box center [358, 186] width 38 height 25
click at [352, 183] on input "False" at bounding box center [348, 186] width 8 height 7
radio input "true"
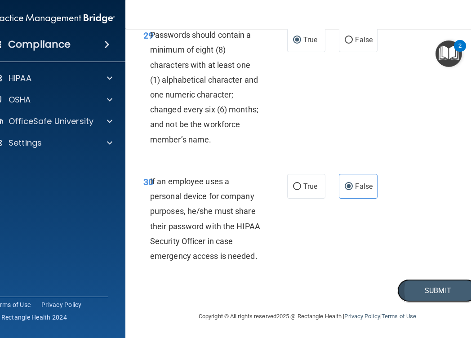
click at [415, 287] on button "Submit" at bounding box center [437, 290] width 81 height 23
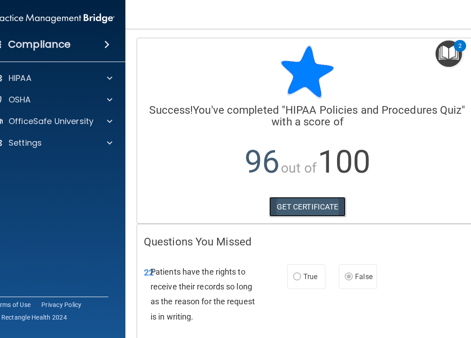
click at [317, 202] on link "GET CERTIFICATE" at bounding box center [307, 207] width 77 height 20
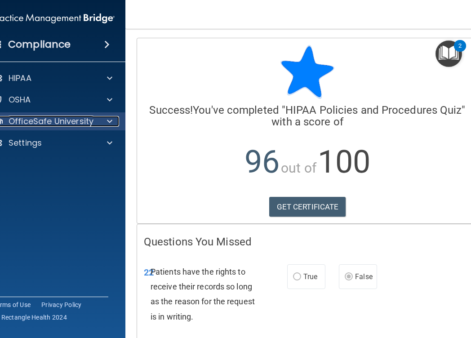
click at [81, 122] on p "OfficeSafe University" at bounding box center [51, 121] width 85 height 11
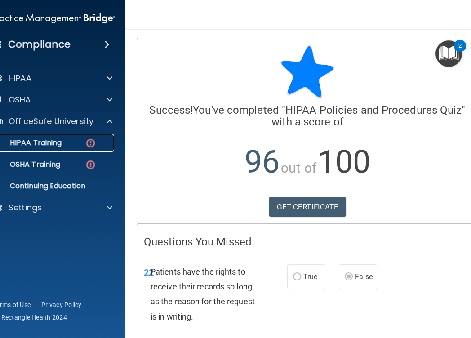
click at [43, 137] on link "HIPAA Training" at bounding box center [43, 143] width 141 height 18
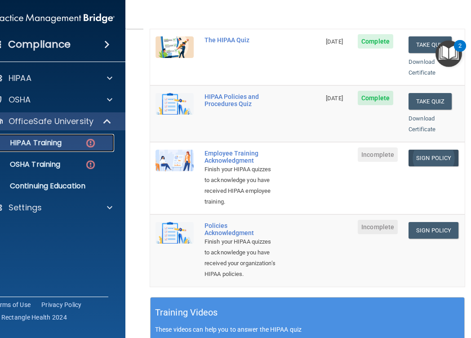
scroll to position [200, 0]
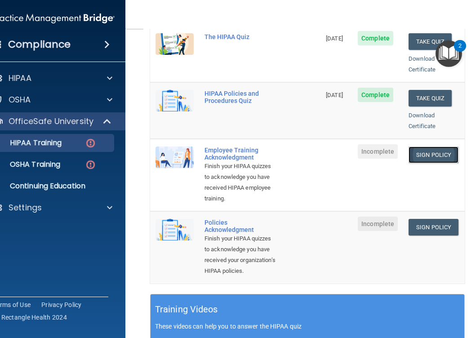
click at [441, 146] on link "Sign Policy" at bounding box center [433, 154] width 50 height 17
click at [418, 229] on link "Sign Policy" at bounding box center [433, 227] width 50 height 17
